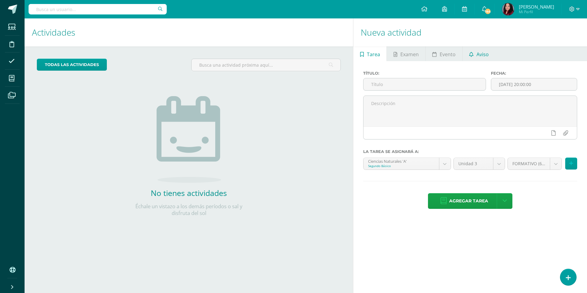
click at [483, 55] on span "Aviso" at bounding box center [483, 54] width 12 height 15
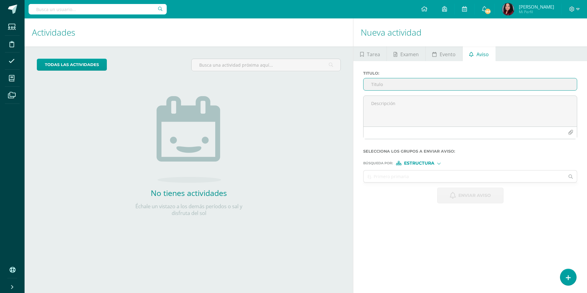
click at [459, 80] on input "Titulo :" at bounding box center [470, 84] width 213 height 12
type input "Falta de material de trabajo"
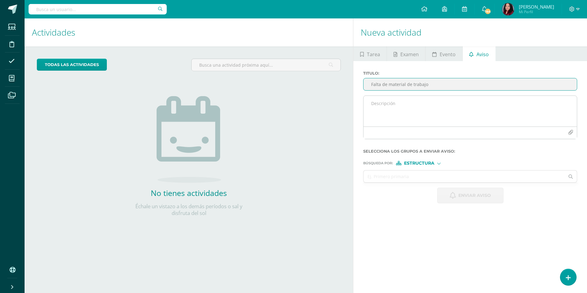
click at [375, 105] on textarea at bounding box center [470, 111] width 213 height 31
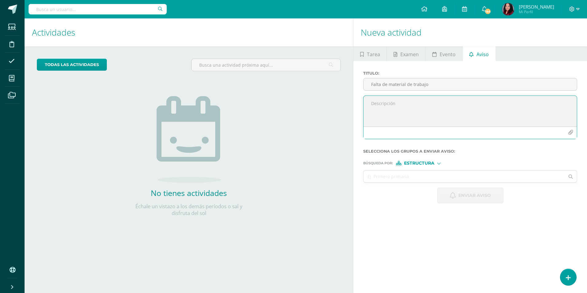
paste textarea "Buenos días, por este medio informo que su hijo no contaba con su dispositivo p…"
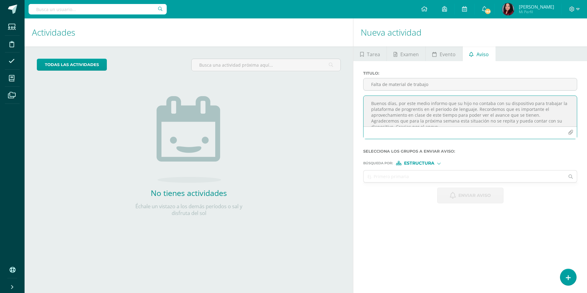
scroll to position [3, 0]
click at [467, 102] on textarea "Buenos días, por este medio informo que su hijo no contaba con su dispositivo p…" at bounding box center [470, 111] width 213 height 31
click at [561, 100] on textarea "Buenos días, por este medio informo que su hija [PERSON_NAME] no contaba con su…" at bounding box center [470, 111] width 213 height 31
click at [478, 108] on textarea "Buenos días, por este medio informo que su hija [PERSON_NAME] no contaba con su…" at bounding box center [470, 111] width 213 height 31
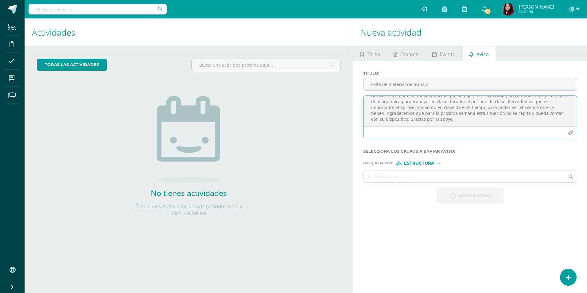
type textarea "Buenos días, por este medio informo que su hija [PERSON_NAME] no contaba con su…"
click at [436, 164] on div "Estructura" at bounding box center [419, 163] width 46 height 4
click at [432, 180] on span "Persona" at bounding box center [422, 179] width 22 height 3
click at [432, 180] on input "text" at bounding box center [464, 176] width 201 height 12
type input "[PERSON_NAME]"
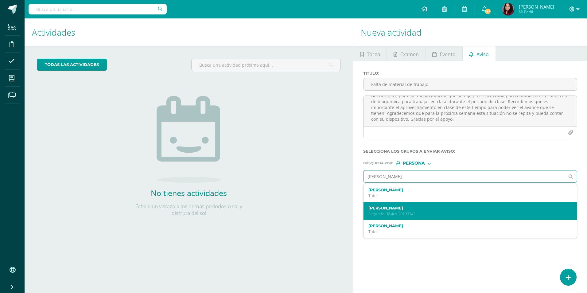
click at [434, 210] on label "[PERSON_NAME]" at bounding box center [466, 208] width 195 height 5
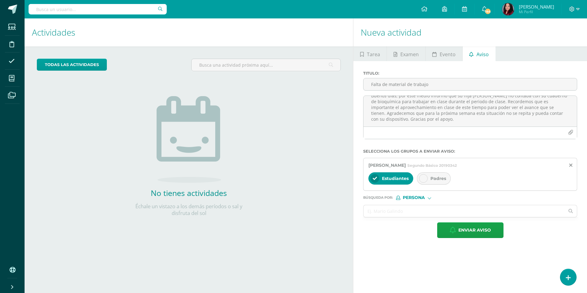
click at [424, 180] on icon at bounding box center [423, 178] width 4 height 4
click at [429, 214] on input "text" at bounding box center [464, 211] width 201 height 12
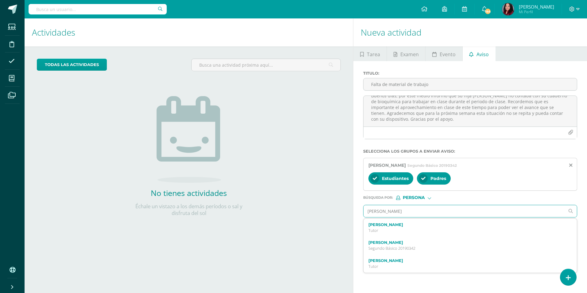
type input "[PERSON_NAME]"
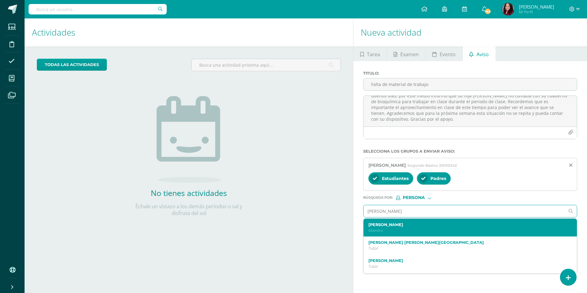
click at [436, 226] on label "[PERSON_NAME]" at bounding box center [466, 224] width 195 height 5
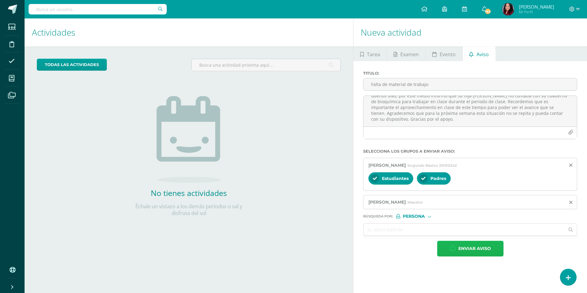
click at [461, 249] on span "Enviar aviso" at bounding box center [475, 248] width 33 height 15
